Goal: Information Seeking & Learning: Compare options

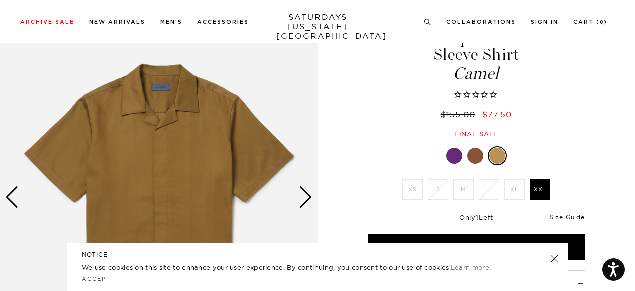
scroll to position [62, 0]
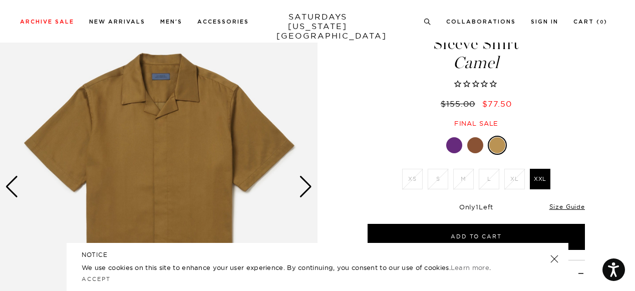
click at [476, 147] on div at bounding box center [475, 145] width 16 height 16
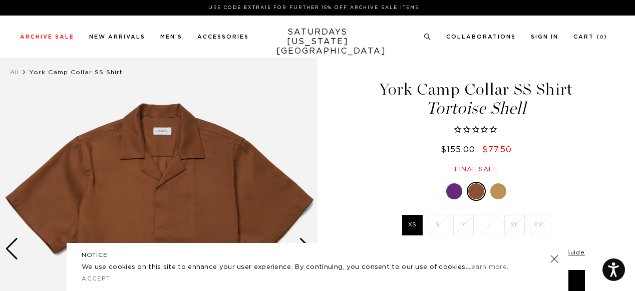
click at [453, 191] on div at bounding box center [454, 191] width 16 height 16
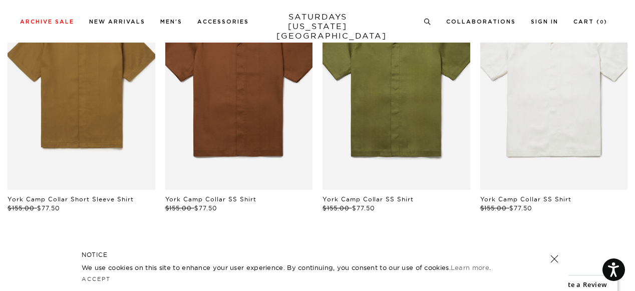
scroll to position [566, 0]
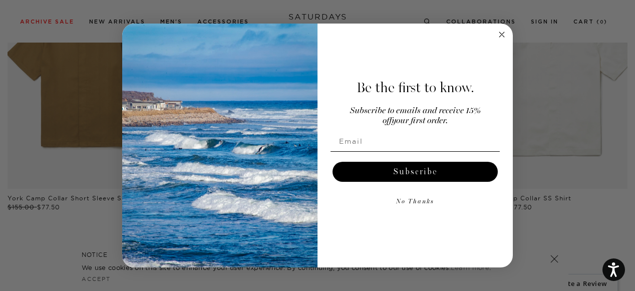
click at [497, 33] on circle "Close dialog" at bounding box center [502, 35] width 12 height 12
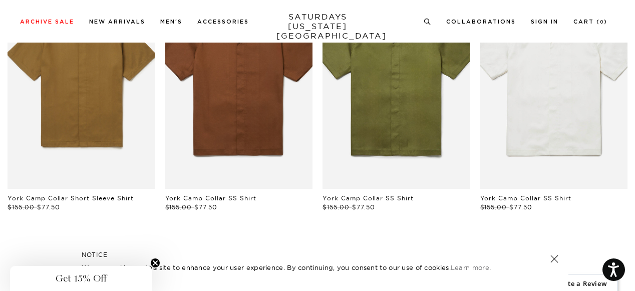
click at [545, 100] on link "files/M00020SS01-IVORY_01.jpg" at bounding box center [554, 77] width 148 height 221
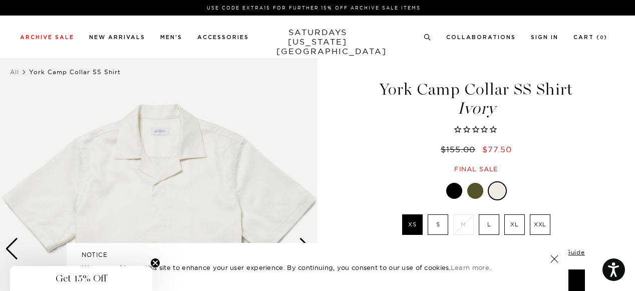
click at [436, 225] on label "S" at bounding box center [438, 224] width 21 height 21
click at [0, 0] on input "S" at bounding box center [0, 0] width 0 height 0
click at [556, 261] on link at bounding box center [554, 259] width 14 height 14
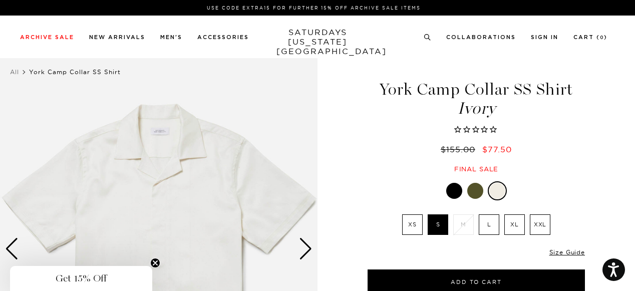
click at [496, 228] on label "L" at bounding box center [489, 224] width 21 height 21
click at [0, 0] on input "L" at bounding box center [0, 0] width 0 height 0
click at [508, 221] on label "XL" at bounding box center [514, 224] width 21 height 21
click at [0, 0] on input "XL" at bounding box center [0, 0] width 0 height 0
click at [536, 224] on label "XXL" at bounding box center [540, 224] width 21 height 21
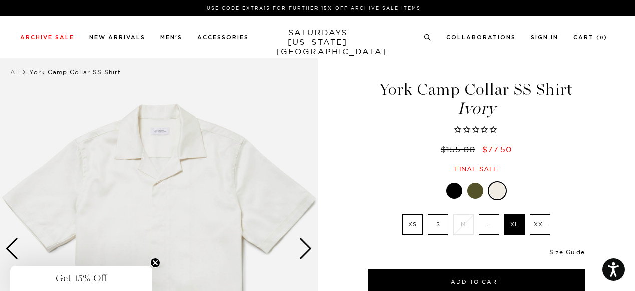
click at [0, 0] on input "XXL" at bounding box center [0, 0] width 0 height 0
click at [422, 227] on label "XS" at bounding box center [412, 224] width 21 height 21
click at [0, 0] on input "XS" at bounding box center [0, 0] width 0 height 0
click at [113, 38] on link "New Arrivals" at bounding box center [117, 38] width 56 height 6
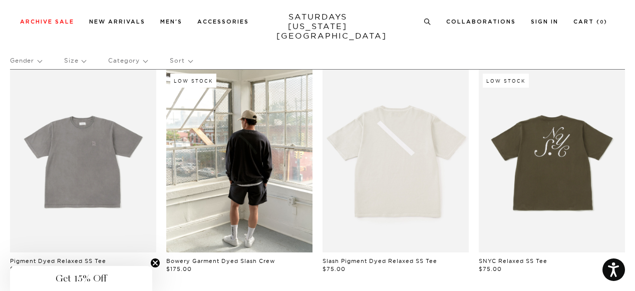
scroll to position [55, 0]
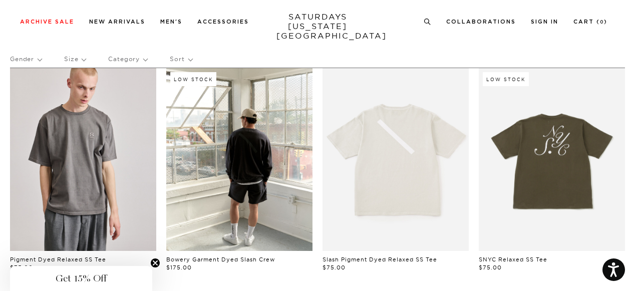
click at [122, 144] on link at bounding box center [83, 159] width 146 height 183
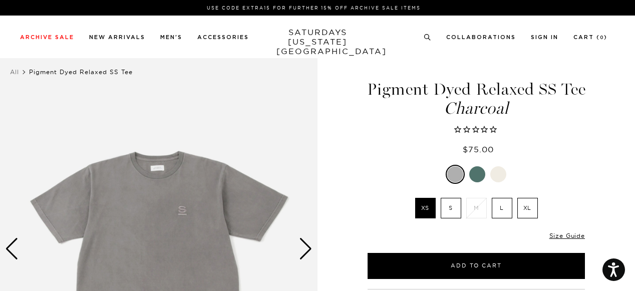
click at [450, 206] on label "S" at bounding box center [451, 208] width 21 height 21
click at [0, 0] on input "S" at bounding box center [0, 0] width 0 height 0
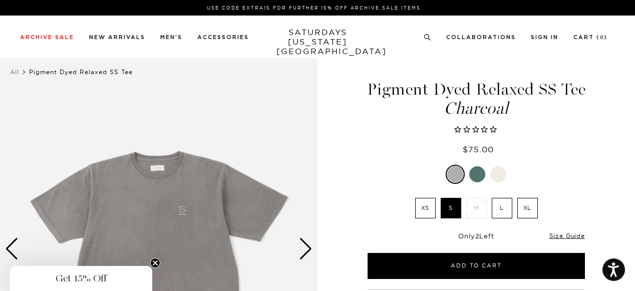
click at [508, 207] on label "L" at bounding box center [502, 208] width 21 height 21
click at [0, 0] on input "L" at bounding box center [0, 0] width 0 height 0
click at [521, 207] on label "XL" at bounding box center [527, 208] width 21 height 21
click at [0, 0] on input "XL" at bounding box center [0, 0] width 0 height 0
click at [479, 178] on div at bounding box center [477, 174] width 16 height 16
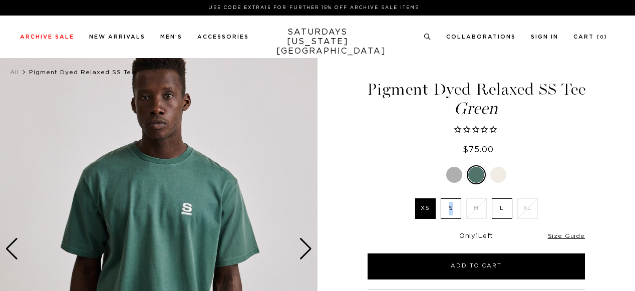
drag, startPoint x: 0, startPoint y: 0, endPoint x: 450, endPoint y: 206, distance: 494.5
click at [450, 206] on div "Green XS S M L XL" at bounding box center [476, 222] width 250 height 114
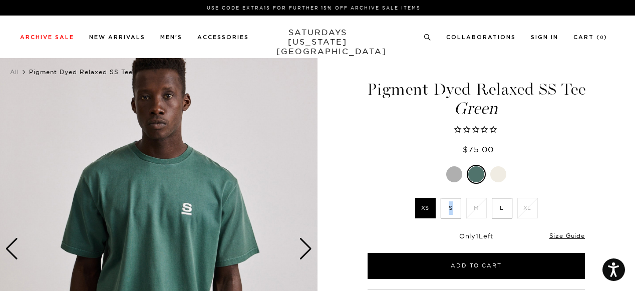
click at [450, 206] on label "S" at bounding box center [451, 208] width 21 height 21
click at [0, 0] on input "S" at bounding box center [0, 0] width 0 height 0
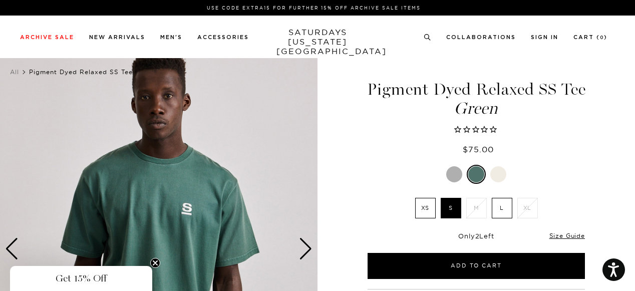
click at [498, 172] on div at bounding box center [498, 174] width 16 height 16
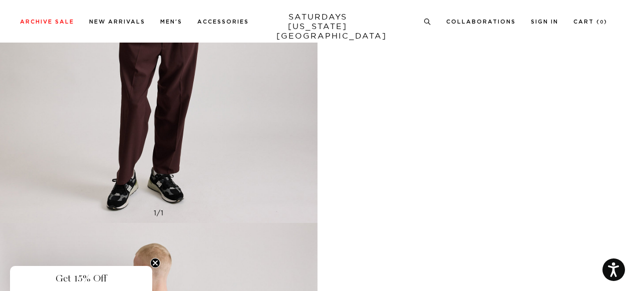
scroll to position [1273, 0]
